Goal: Transaction & Acquisition: Subscribe to service/newsletter

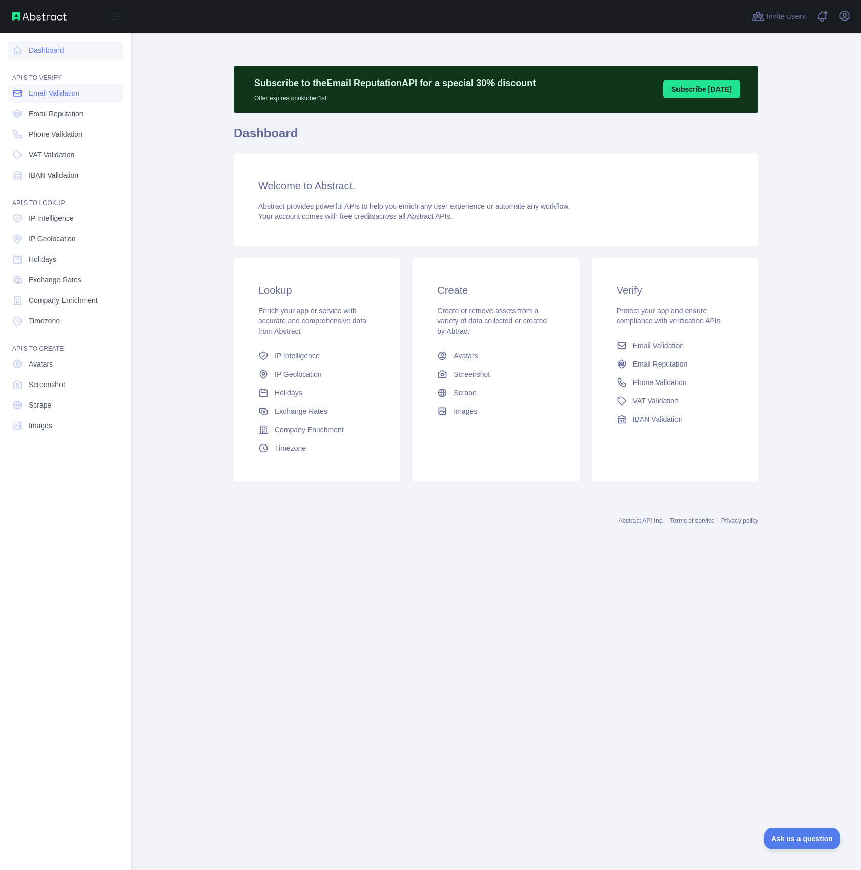
click at [54, 92] on span "Email Validation" at bounding box center [54, 93] width 51 height 10
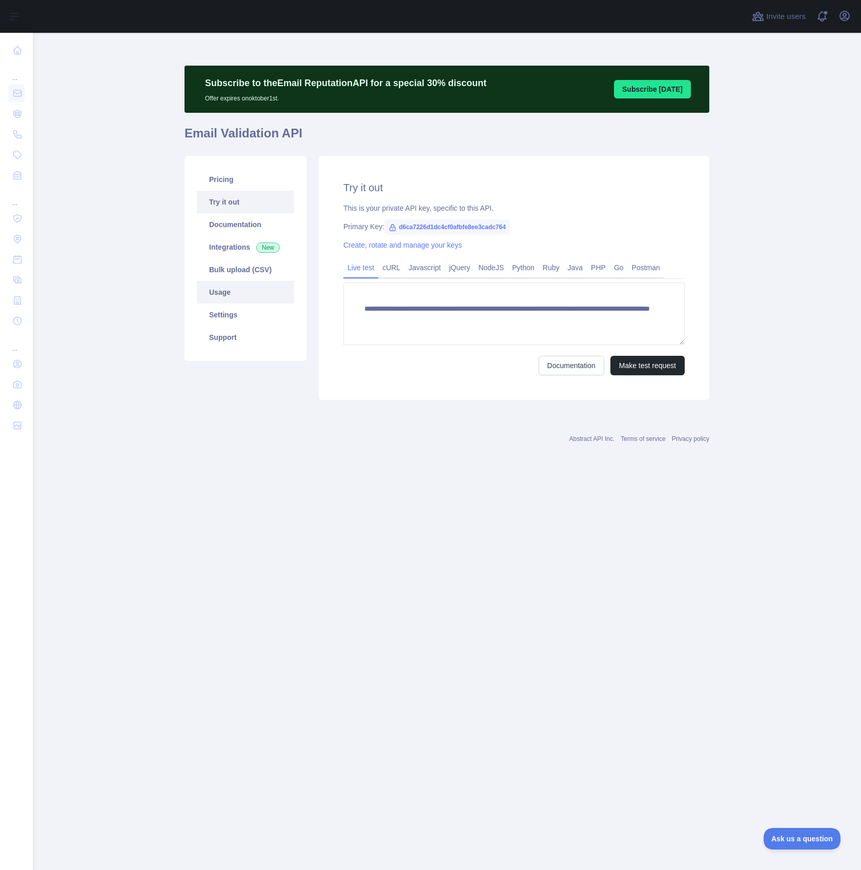
click at [244, 297] on link "Usage" at bounding box center [245, 292] width 97 height 23
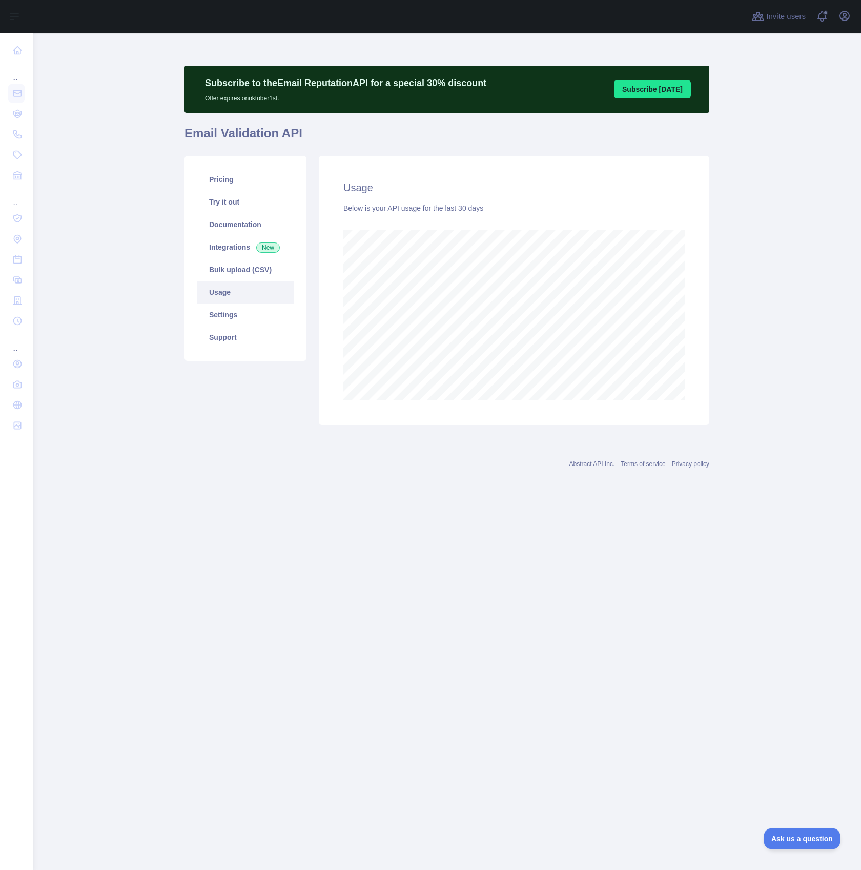
scroll to position [837, 828]
click at [208, 312] on link "Settings" at bounding box center [245, 314] width 97 height 23
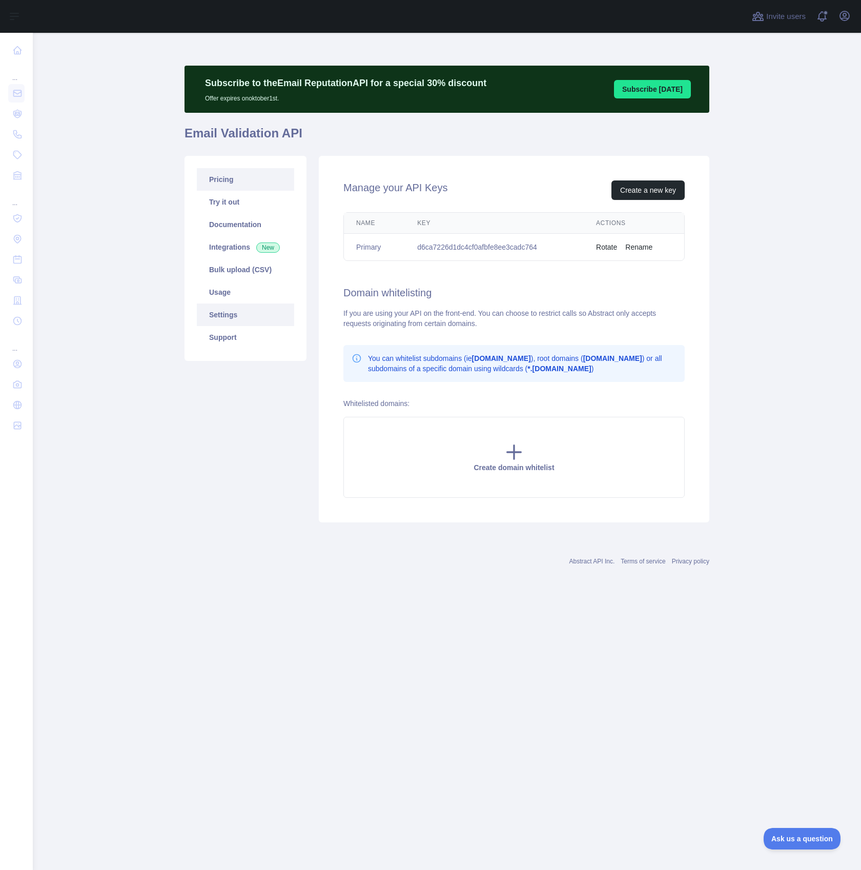
click at [240, 179] on link "Pricing" at bounding box center [245, 179] width 97 height 23
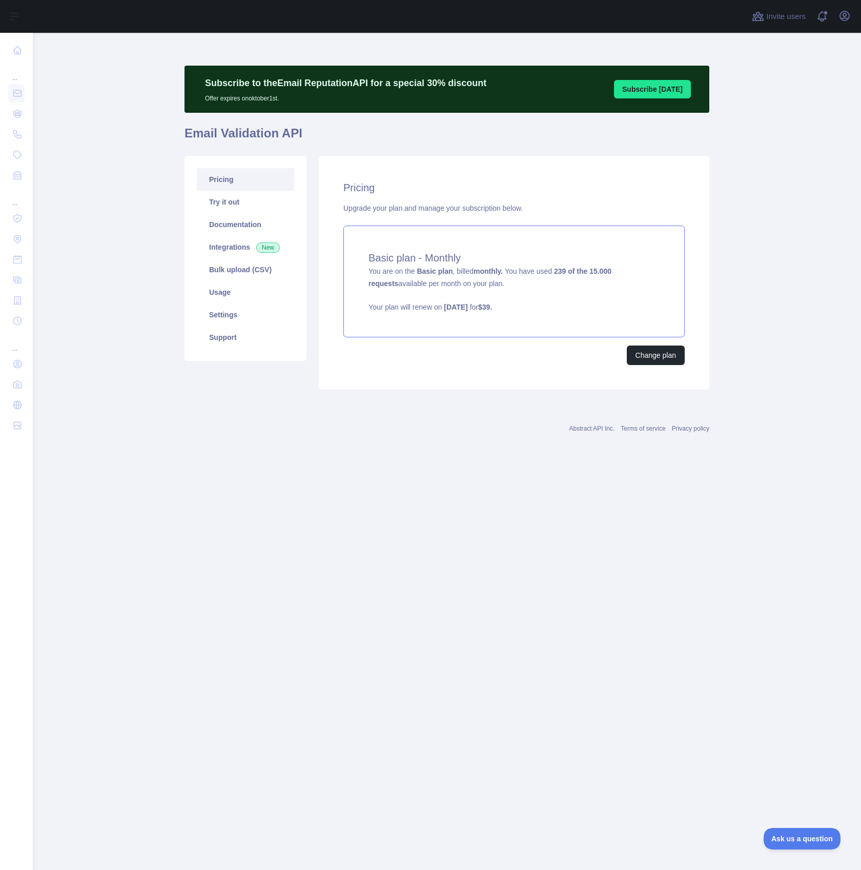
click at [575, 269] on strong "239 of the 15.000 requests" at bounding box center [490, 277] width 243 height 21
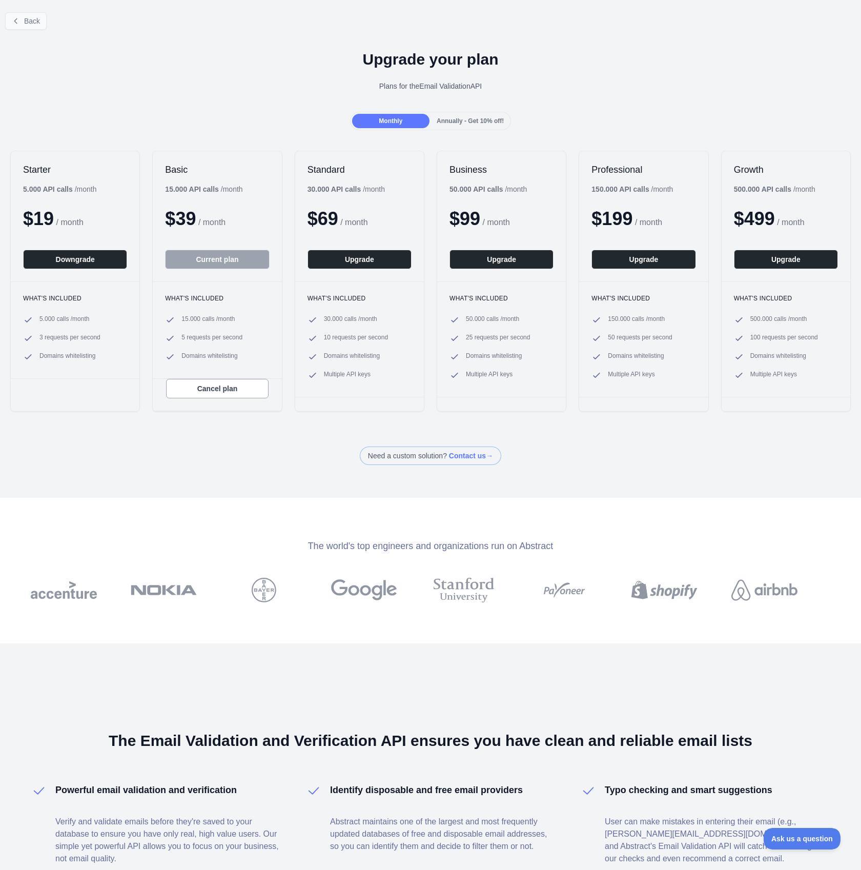
click at [30, 22] on span "Back" at bounding box center [32, 21] width 16 height 8
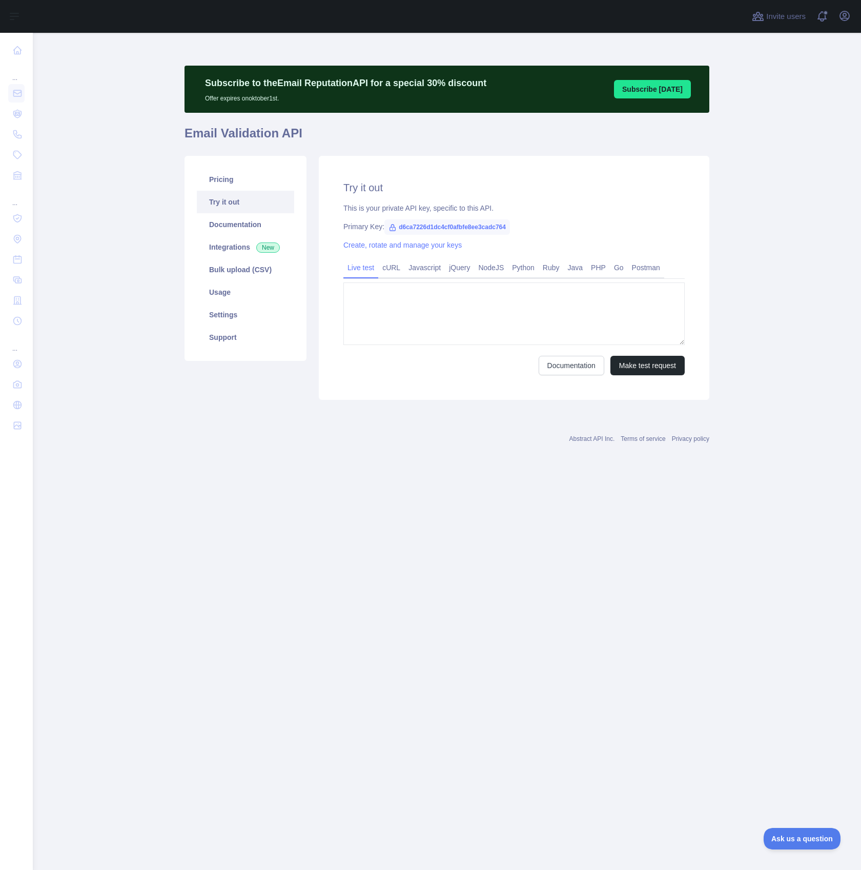
type textarea "**********"
click at [229, 183] on link "Pricing" at bounding box center [245, 179] width 97 height 23
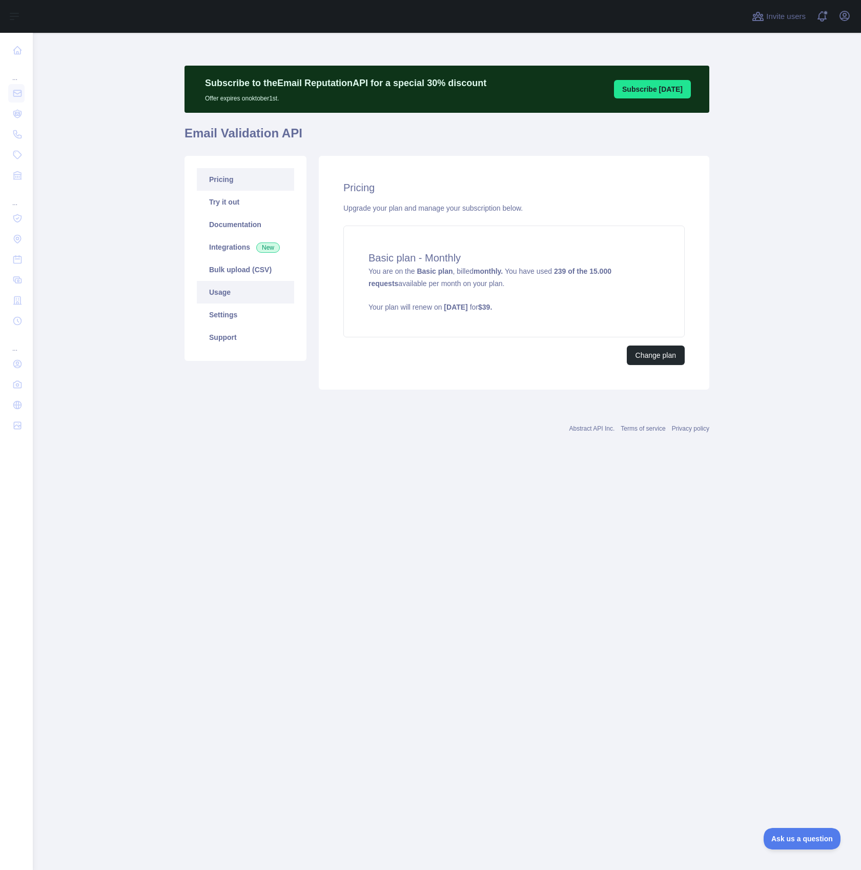
click at [241, 298] on link "Usage" at bounding box center [245, 292] width 97 height 23
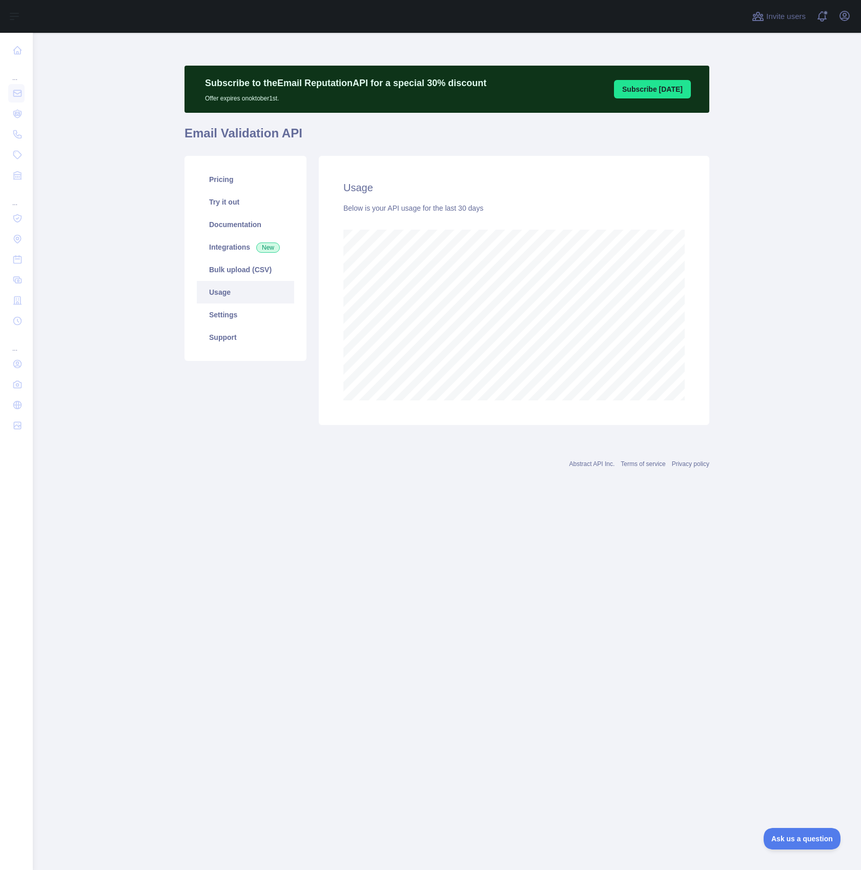
scroll to position [837, 828]
click at [256, 319] on link "Settings" at bounding box center [245, 314] width 97 height 23
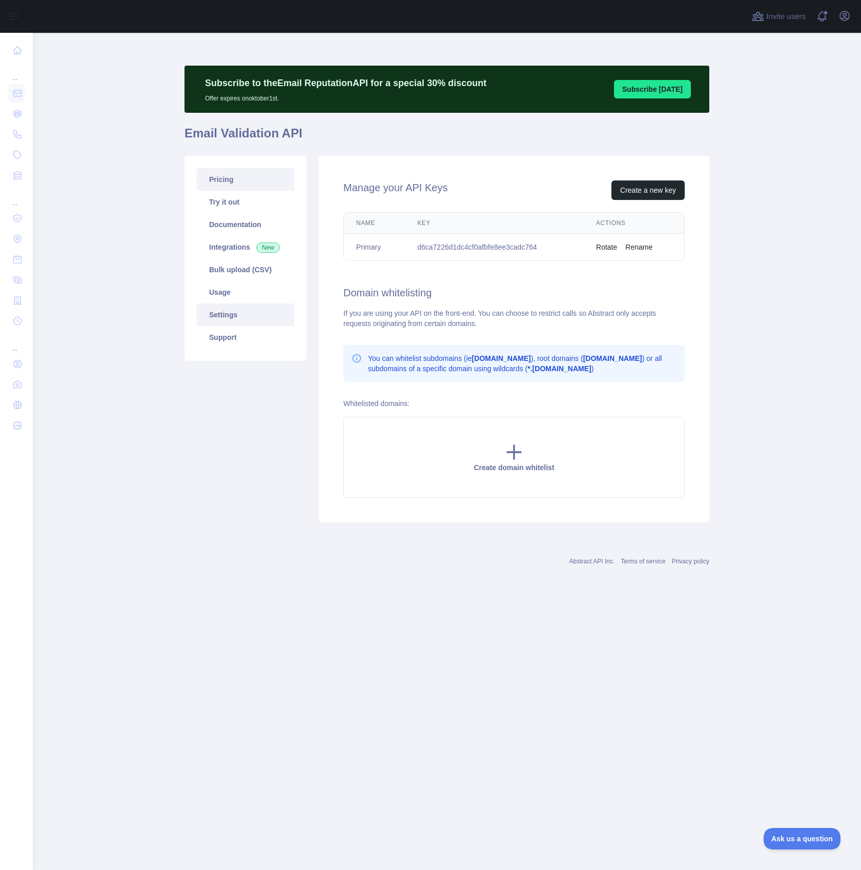
click at [250, 185] on link "Pricing" at bounding box center [245, 179] width 97 height 23
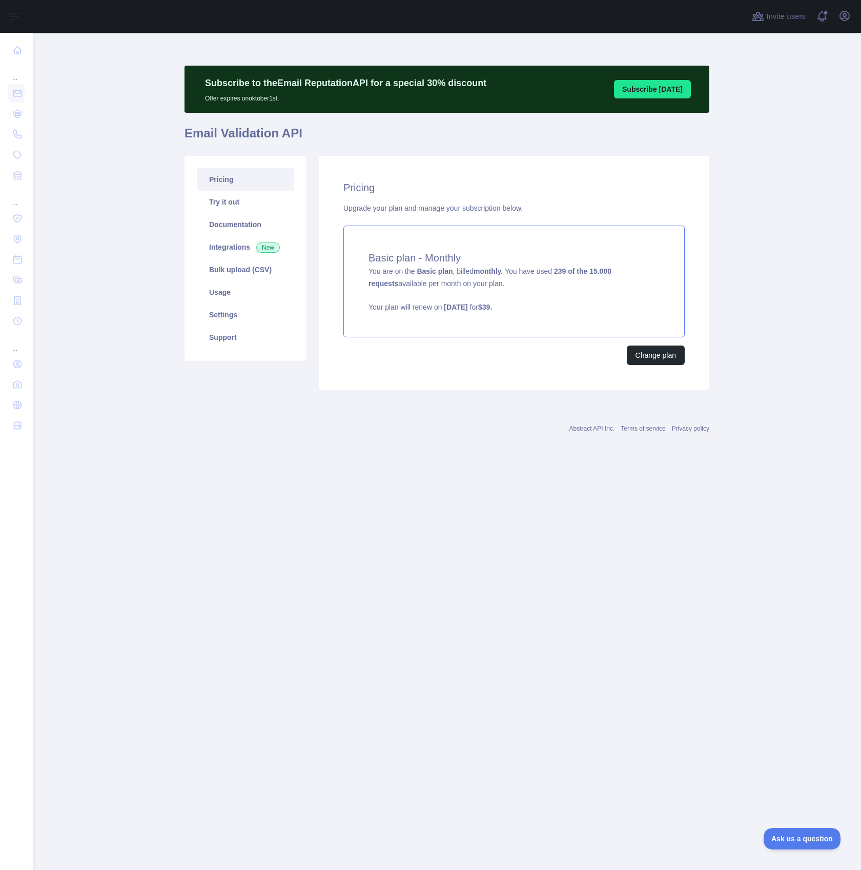
click at [558, 275] on span "You are on the Basic plan , billed monthly. You have used 239 of the 15.000 req…" at bounding box center [514, 289] width 291 height 45
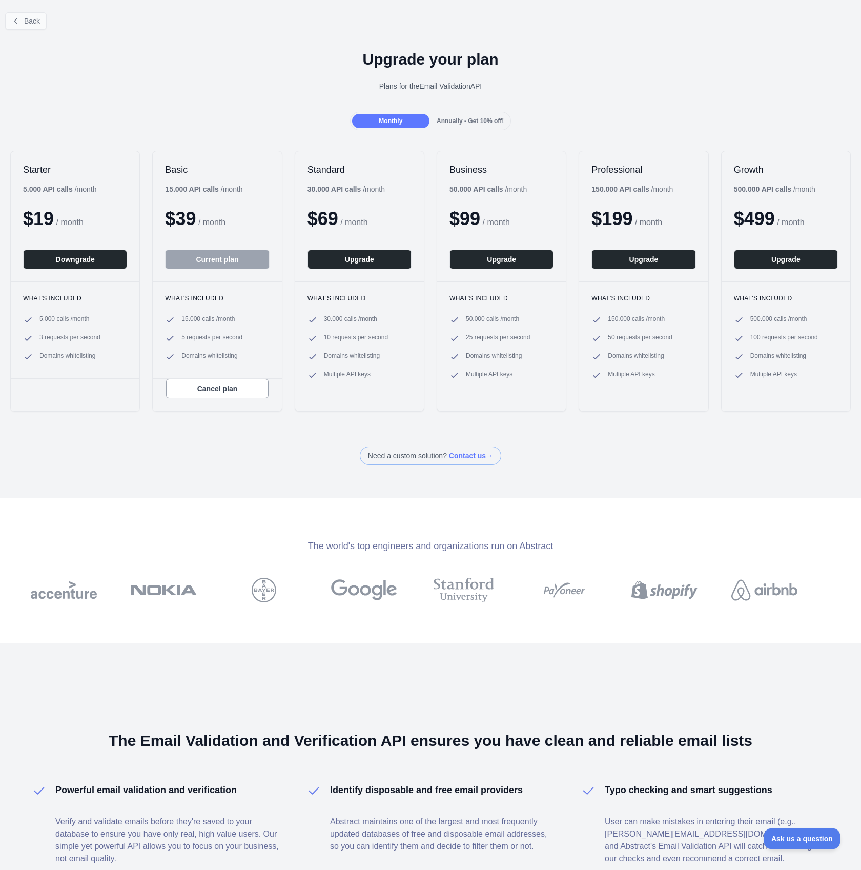
click at [25, 23] on span "Back" at bounding box center [32, 21] width 16 height 8
